Goal: Task Accomplishment & Management: Use online tool/utility

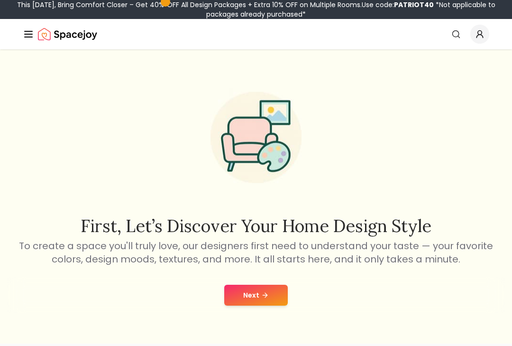
click at [271, 294] on button "Next" at bounding box center [256, 295] width 64 height 21
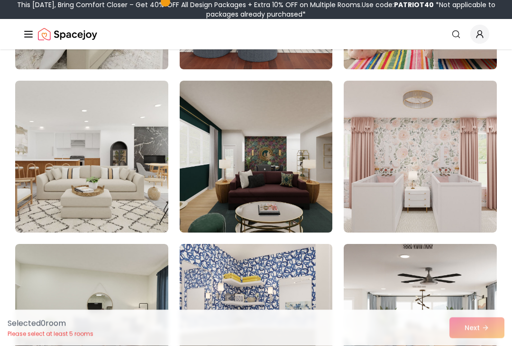
scroll to position [3816, 0]
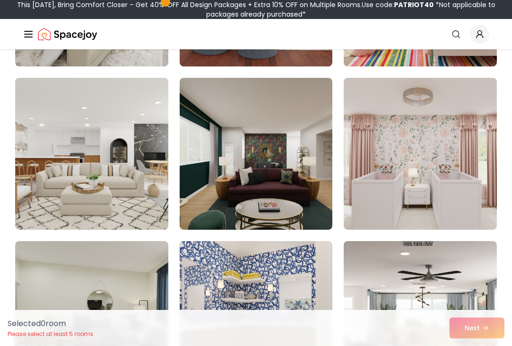
click at [481, 345] on div "Selected 0 room Please select at least 5 rooms Next" at bounding box center [256, 328] width 512 height 36
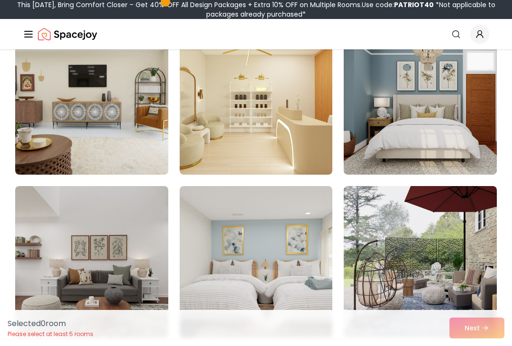
scroll to position [4523, 0]
click at [409, 86] on img at bounding box center [420, 99] width 153 height 152
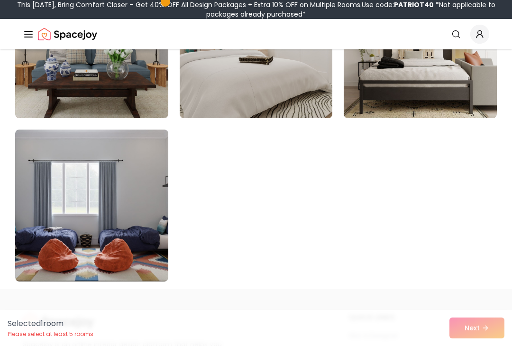
scroll to position [5409, 0]
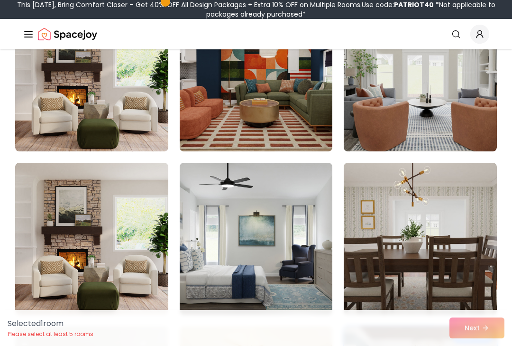
click at [280, 247] on img at bounding box center [256, 239] width 153 height 152
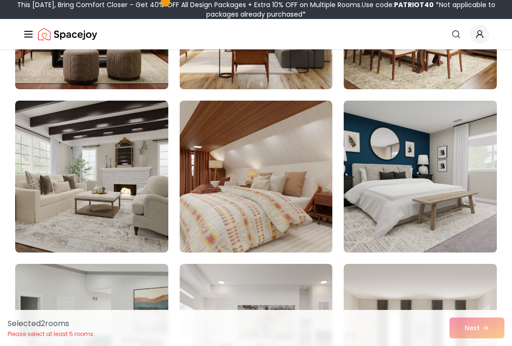
scroll to position [1182, 0]
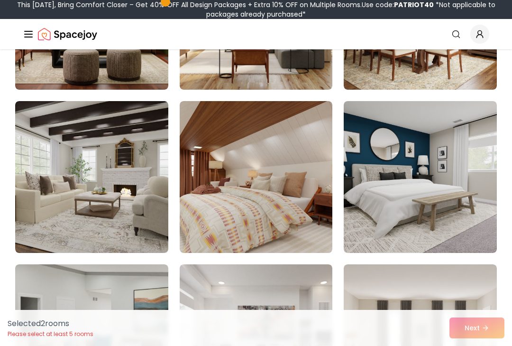
click at [444, 216] on img at bounding box center [420, 177] width 153 height 152
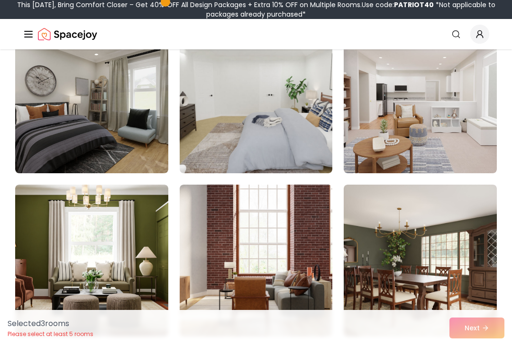
scroll to position [934, 0]
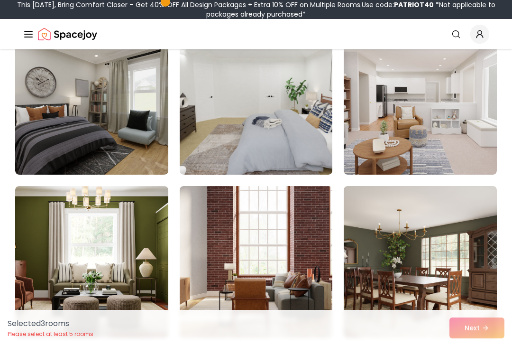
click at [55, 119] on img at bounding box center [91, 99] width 153 height 152
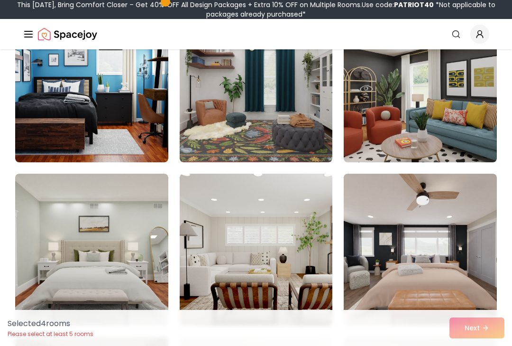
scroll to position [1925, 0]
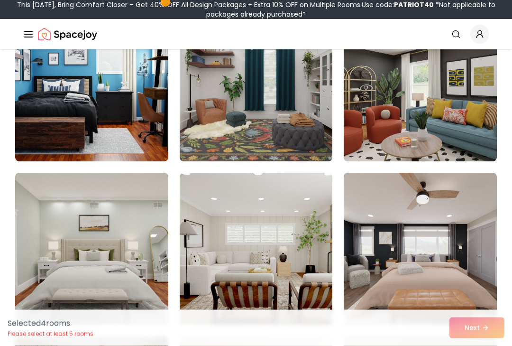
click at [50, 124] on img at bounding box center [91, 86] width 153 height 152
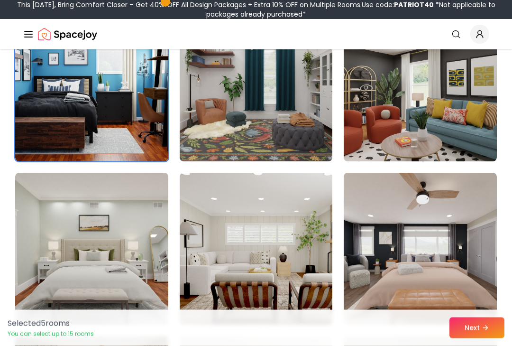
scroll to position [1926, 0]
click at [489, 338] on button "Next" at bounding box center [477, 327] width 55 height 21
